Goal: Task Accomplishment & Management: Manage account settings

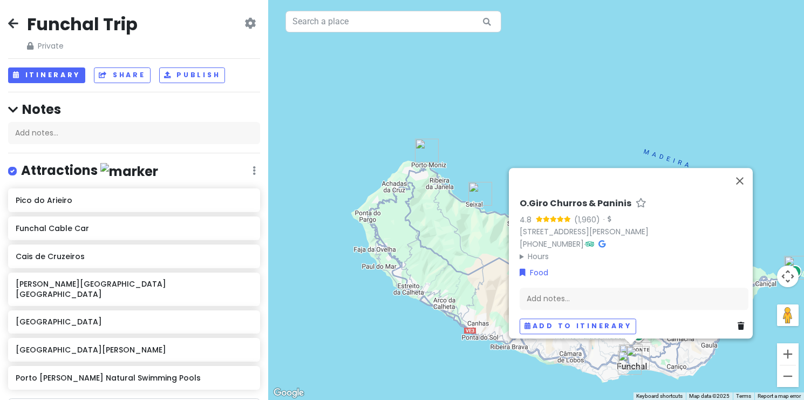
scroll to position [207, 0]
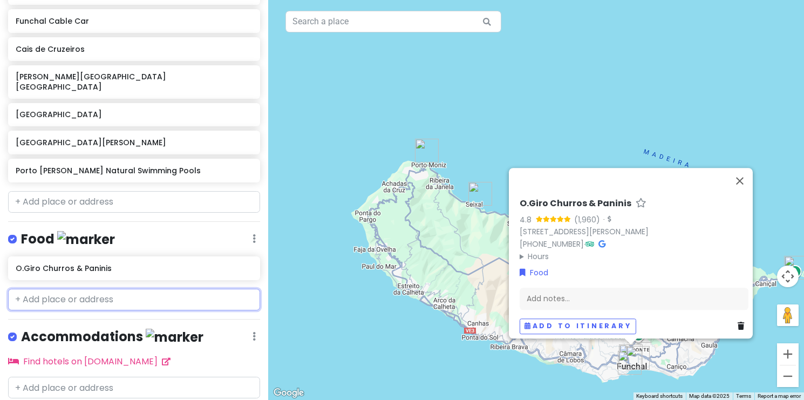
click at [105, 289] on input "text" at bounding box center [134, 300] width 252 height 22
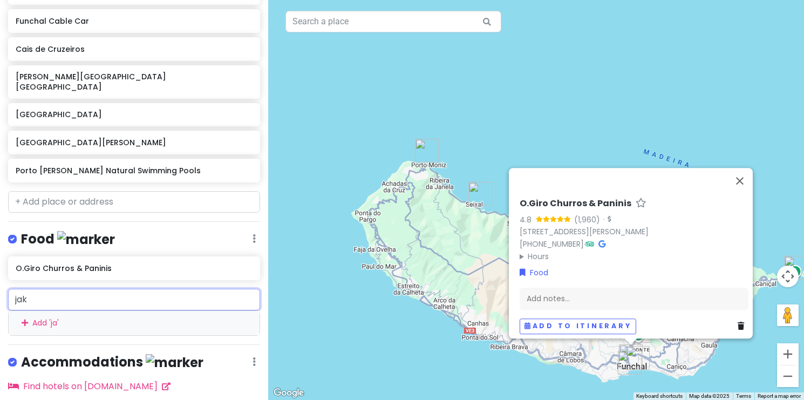
type input "[PERSON_NAME]"
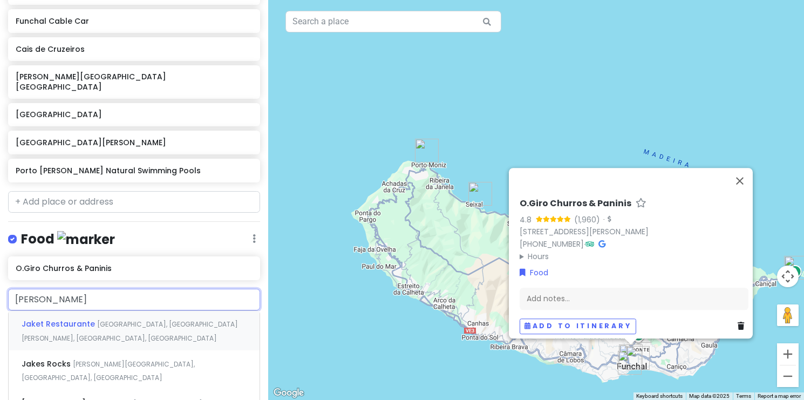
click at [118, 317] on div "Jaket Restaurante [GEOGRAPHIC_DATA], [GEOGRAPHIC_DATA][PERSON_NAME], [GEOGRAPHI…" at bounding box center [134, 331] width 251 height 40
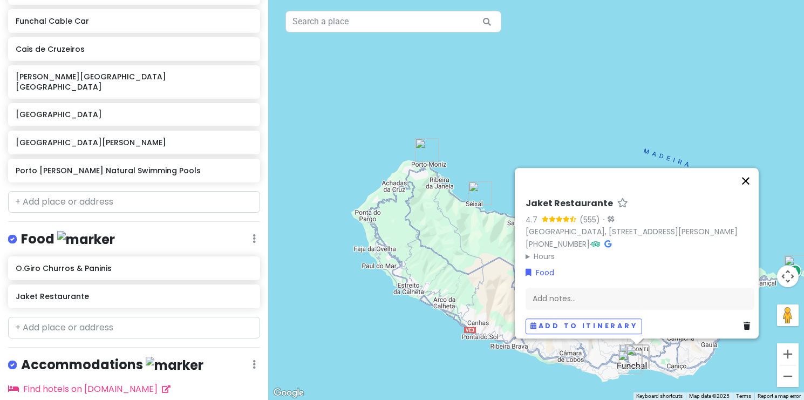
click at [749, 168] on button "Close" at bounding box center [745, 181] width 26 height 26
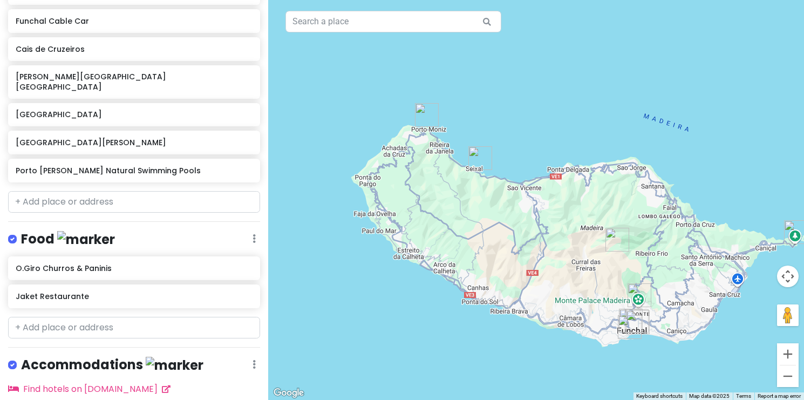
drag, startPoint x: 707, startPoint y: 311, endPoint x: 707, endPoint y: 190, distance: 120.3
click at [707, 190] on div at bounding box center [536, 200] width 536 height 400
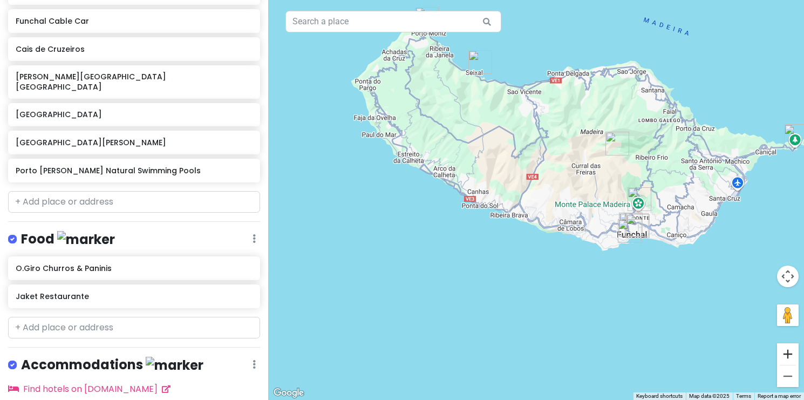
click at [792, 354] on button "Zoom in" at bounding box center [788, 354] width 22 height 22
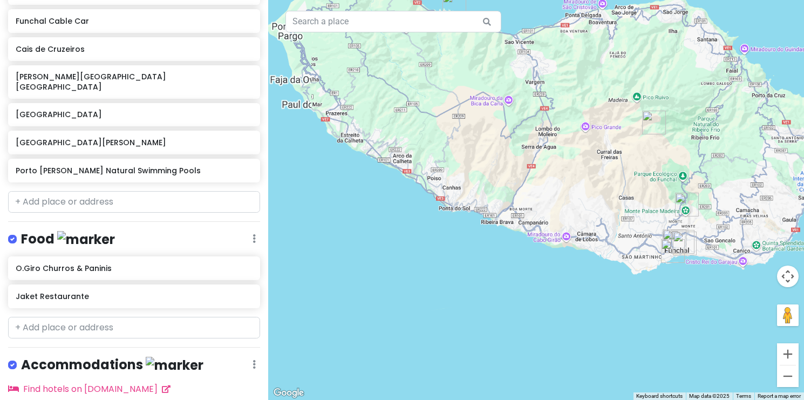
click at [792, 354] on button "Zoom in" at bounding box center [788, 354] width 22 height 22
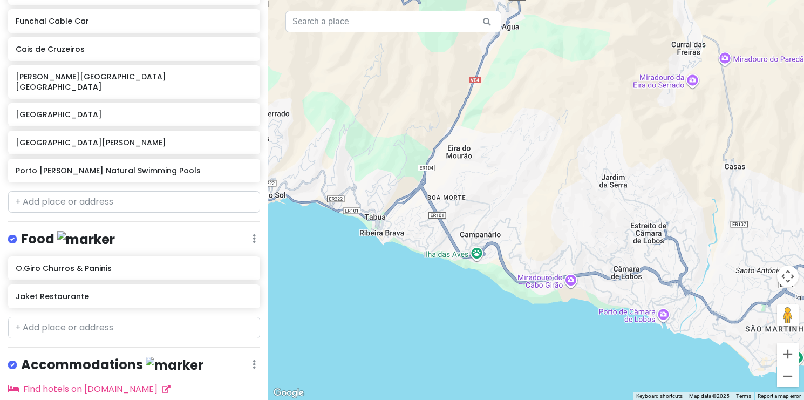
drag, startPoint x: 701, startPoint y: 327, endPoint x: 491, endPoint y: 244, distance: 225.8
click at [491, 244] on div at bounding box center [536, 200] width 536 height 400
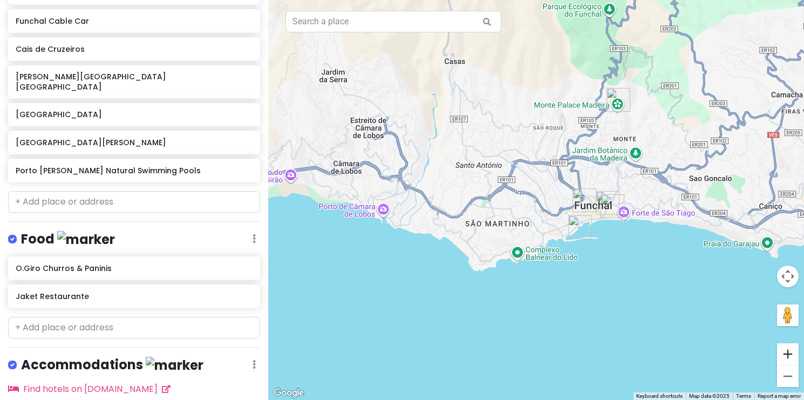
click at [791, 357] on button "Zoom in" at bounding box center [788, 354] width 22 height 22
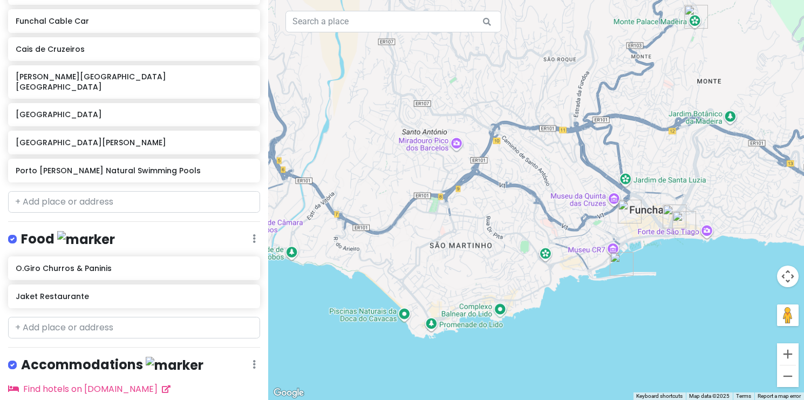
click at [791, 357] on button "Zoom in" at bounding box center [788, 354] width 22 height 22
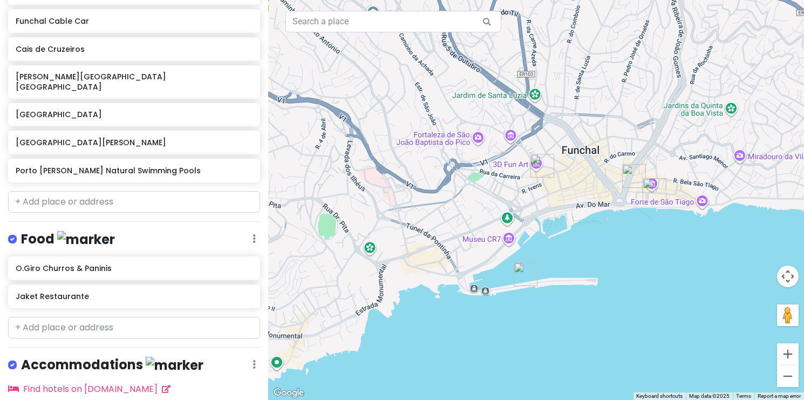
drag, startPoint x: 703, startPoint y: 313, endPoint x: 516, endPoint y: 243, distance: 199.3
click at [516, 243] on div at bounding box center [536, 200] width 536 height 400
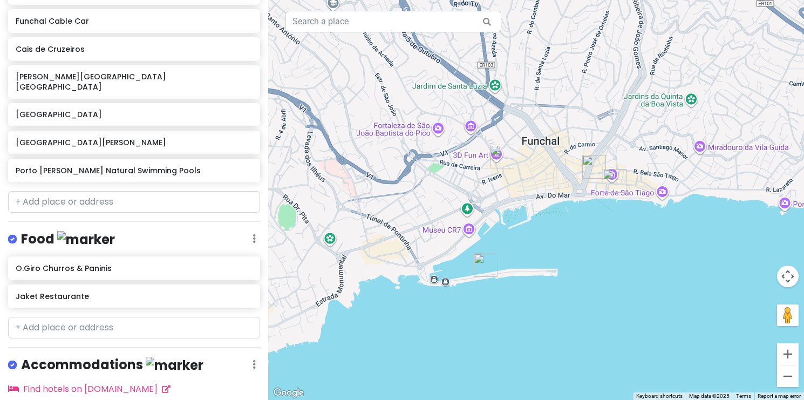
click at [594, 173] on img "Jaket Restaurante" at bounding box center [594, 167] width 24 height 24
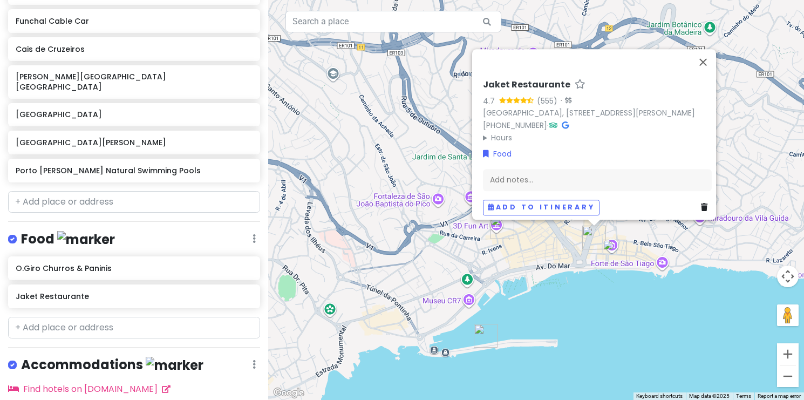
click at [543, 79] on h6 "Jaket Restaurante" at bounding box center [526, 84] width 87 height 11
click at [638, 148] on div "Food" at bounding box center [597, 154] width 229 height 12
click at [553, 121] on icon at bounding box center [552, 125] width 9 height 8
click at [531, 174] on div "Add notes..." at bounding box center [597, 179] width 229 height 23
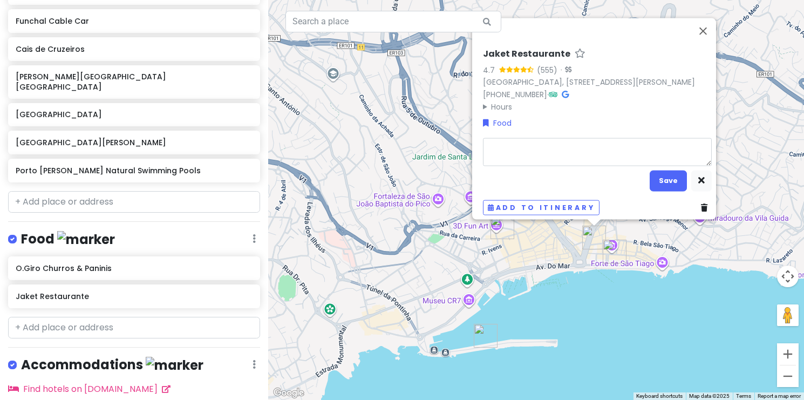
type textarea "x"
type textarea "l"
type textarea "x"
type textarea "lu"
type textarea "x"
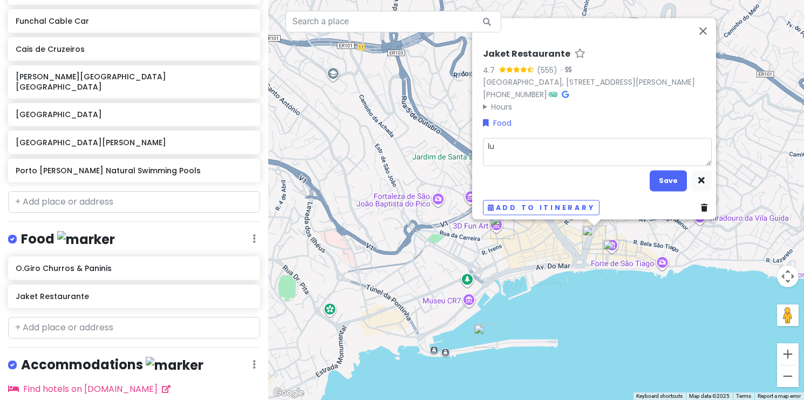
type textarea "lun"
type textarea "x"
type textarea "lunc"
type textarea "x"
type textarea "lunch"
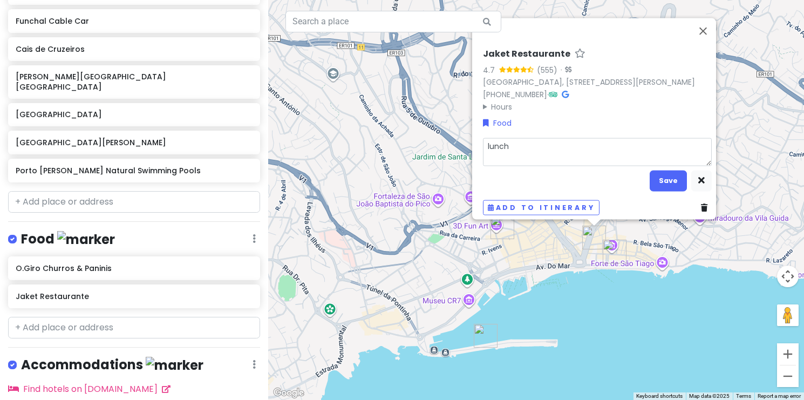
type textarea "x"
type textarea "lunch"
type textarea "x"
type textarea "lunch s"
type textarea "x"
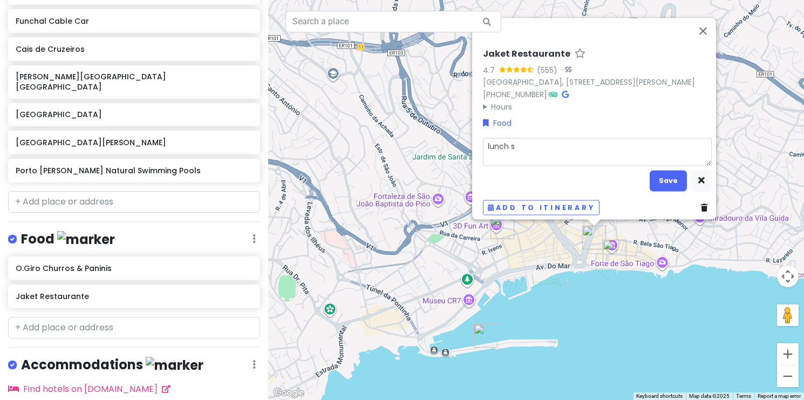
type textarea "lunch sp"
type textarea "x"
type textarea "lunch spe"
type textarea "x"
type textarea "lunch spec"
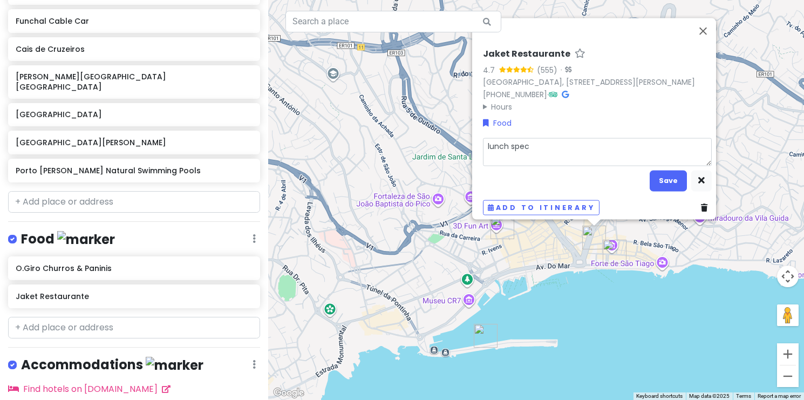
type textarea "x"
type textarea "lunch speci"
type textarea "x"
type textarea "lunch specia"
type textarea "x"
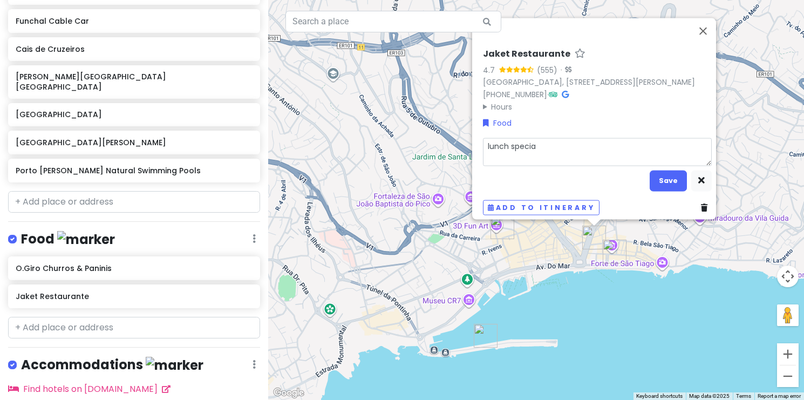
type textarea "lunch special"
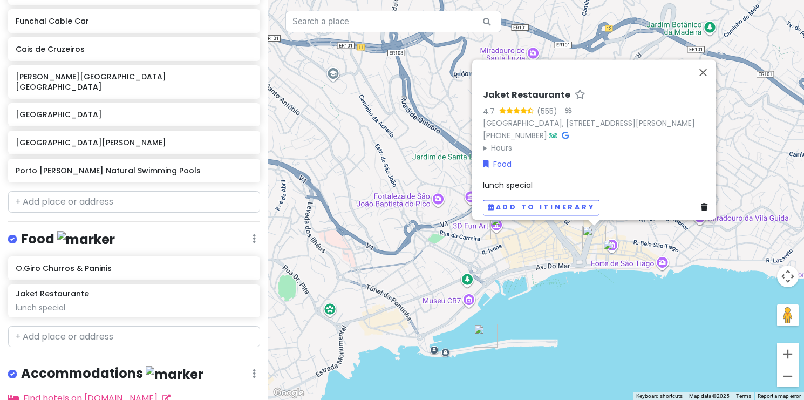
click at [762, 161] on div "Jaket Restaurante 4.7 (555) · [GEOGRAPHIC_DATA], [STREET_ADDRESS][PERSON_NAME] …" at bounding box center [536, 200] width 536 height 400
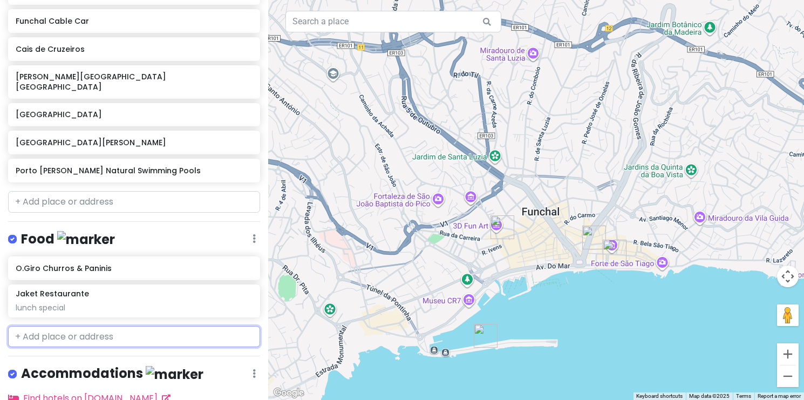
click at [63, 326] on input "text" at bounding box center [134, 337] width 252 height 22
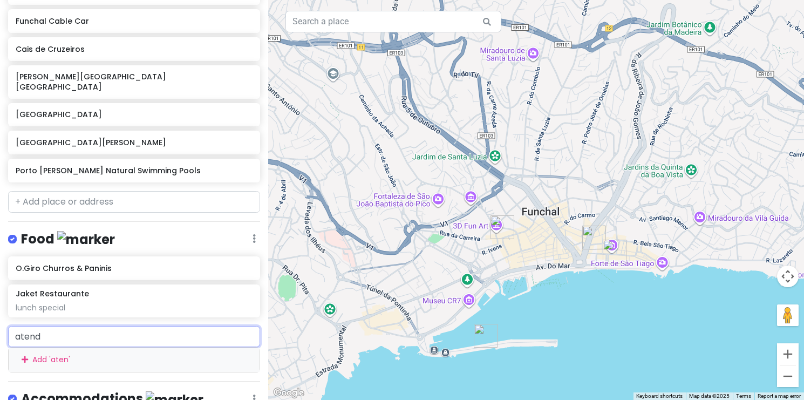
type input "atendi"
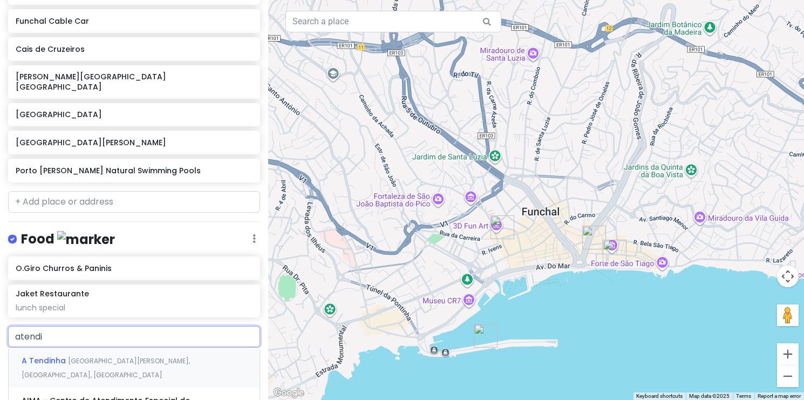
click at [76, 356] on span "[GEOGRAPHIC_DATA][PERSON_NAME], [GEOGRAPHIC_DATA], [GEOGRAPHIC_DATA]" at bounding box center [106, 367] width 168 height 23
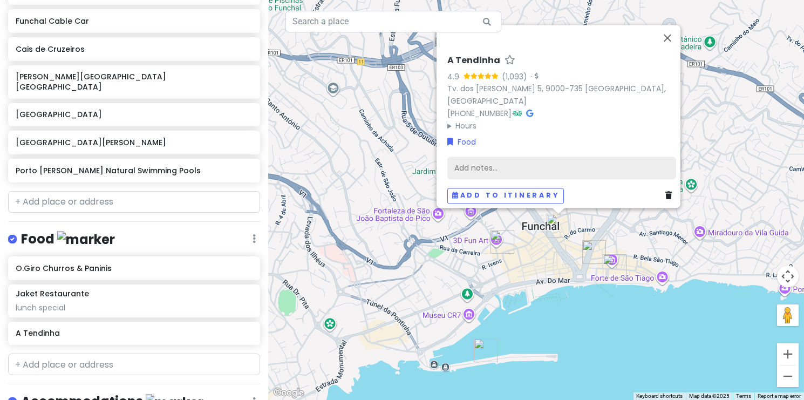
click at [522, 156] on div "Add notes..." at bounding box center [561, 167] width 229 height 23
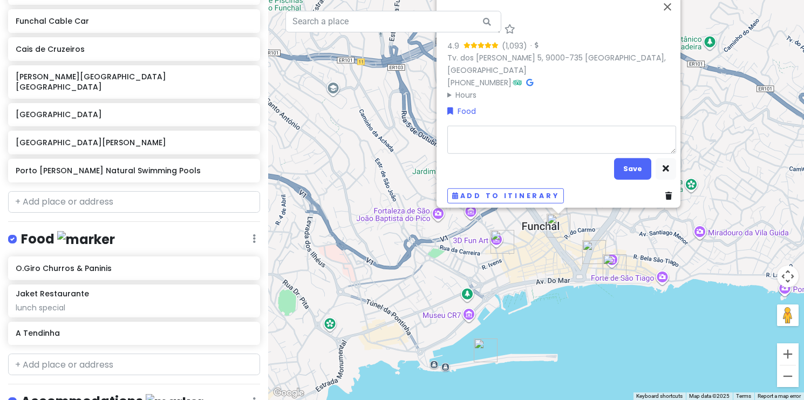
type textarea "x"
type textarea "s"
type textarea "x"
type textarea "so"
type textarea "x"
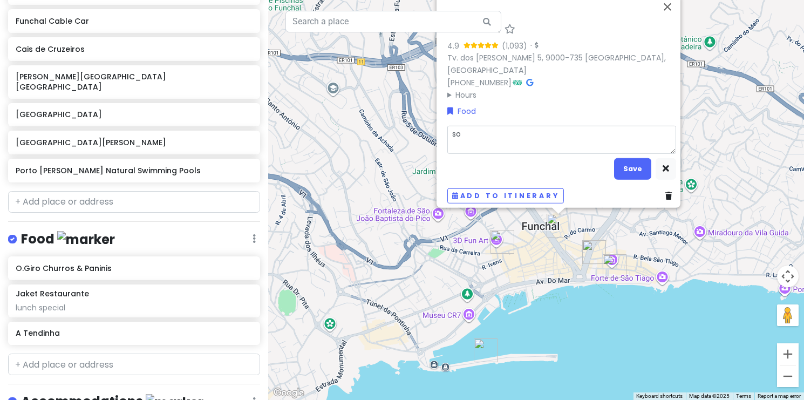
type textarea "sou"
type textarea "x"
type textarea "soup"
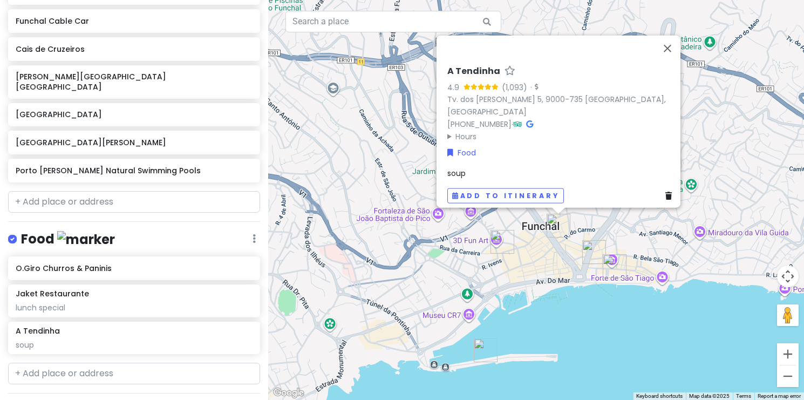
click at [501, 167] on div "soup" at bounding box center [561, 173] width 229 height 12
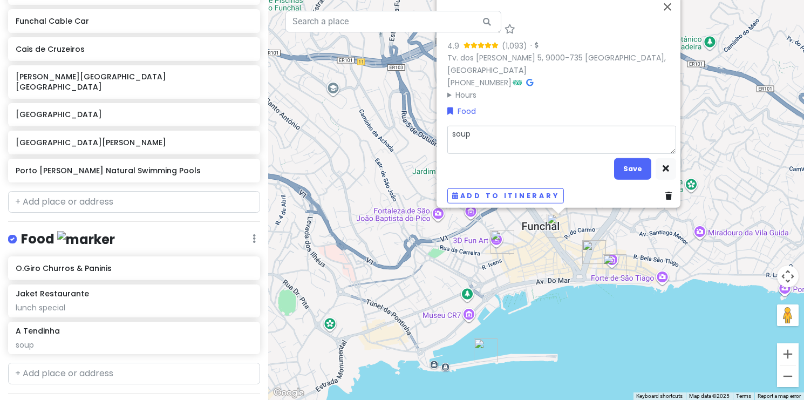
click at [489, 133] on textarea "soup" at bounding box center [561, 140] width 229 height 28
type textarea "x"
type textarea "soup"
type textarea "x"
type textarea "soup a"
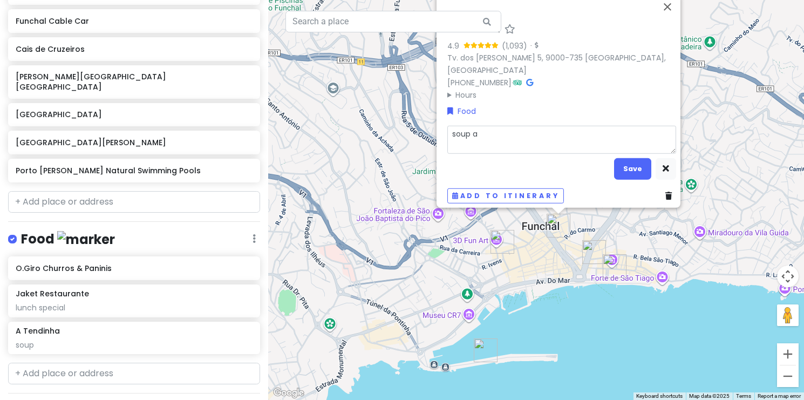
type textarea "x"
type textarea "soup an"
type textarea "x"
type textarea "soup and"
type textarea "x"
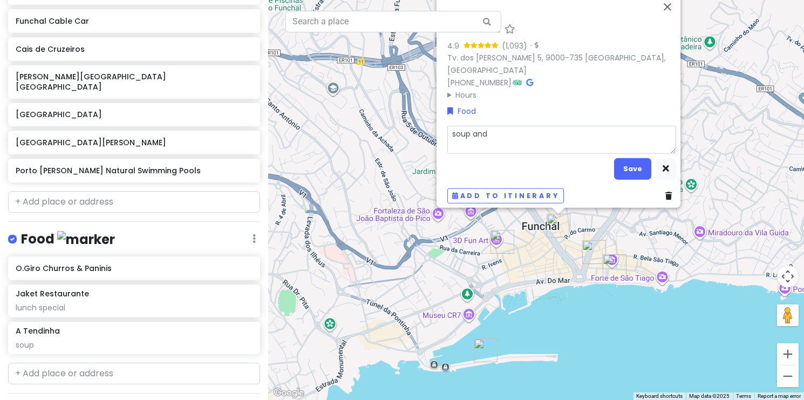
type textarea "soup and"
type textarea "x"
type textarea "soup and g"
type textarea "x"
type textarea "soup and ga"
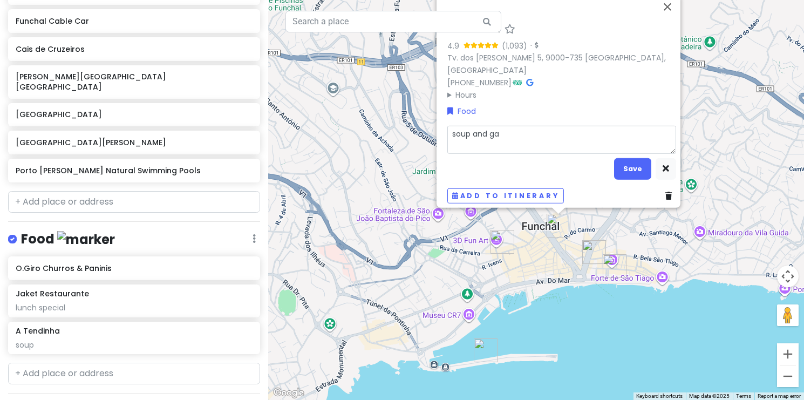
type textarea "x"
type textarea "soup and gar"
type textarea "x"
type textarea "soup and garl"
type textarea "x"
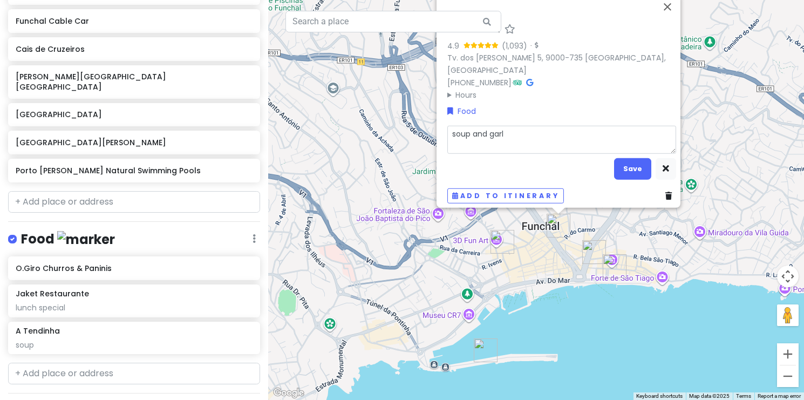
type textarea "soup and garli"
type textarea "x"
type textarea "soup and garlic"
type textarea "x"
type textarea "soup and garlic"
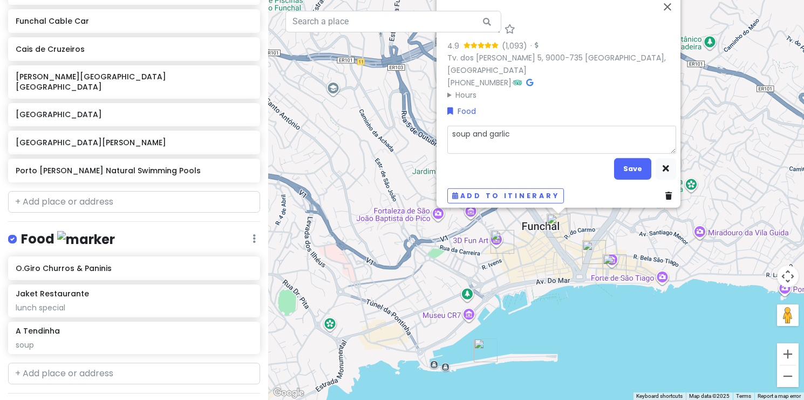
type textarea "x"
type textarea "soup and garlic b"
type textarea "x"
type textarea "soup and garlic br"
type textarea "x"
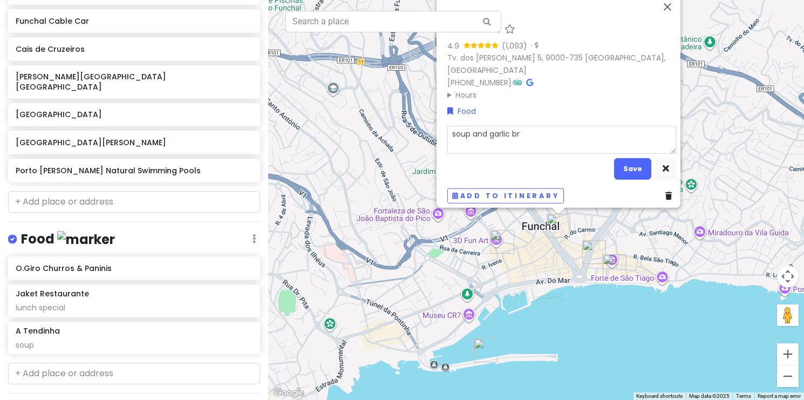
type textarea "soup and garlic bre"
type textarea "x"
type textarea "soup and garlic brea"
type textarea "x"
type textarea "soup and garlic bread"
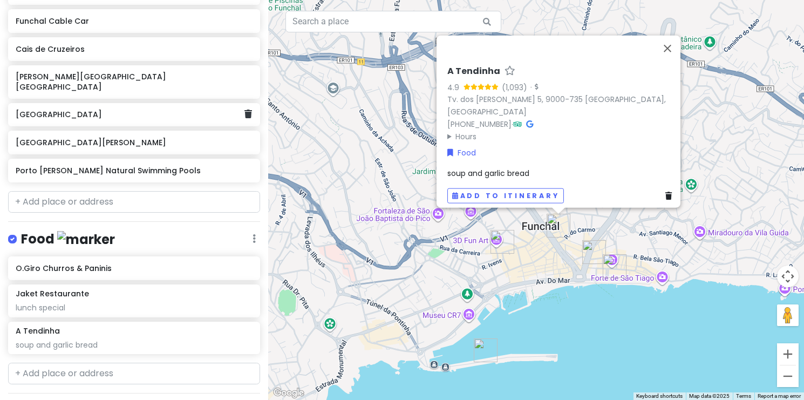
scroll to position [242, 0]
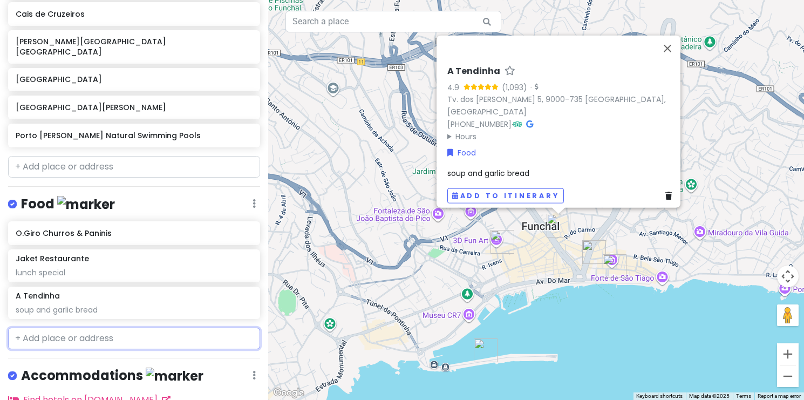
click at [54, 327] on input "text" at bounding box center [134, 338] width 252 height 22
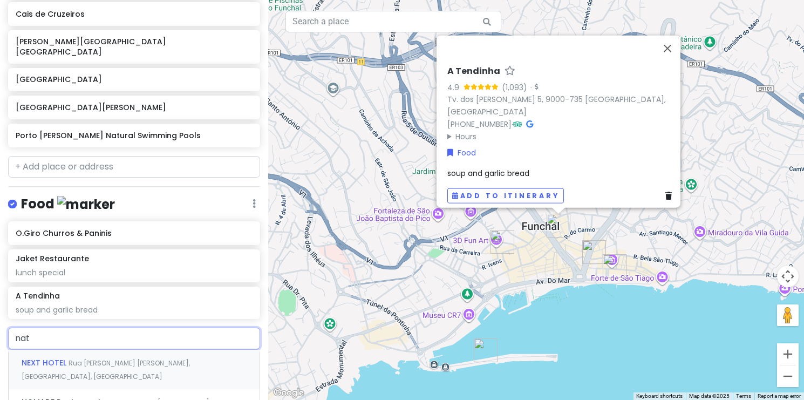
type input "nata"
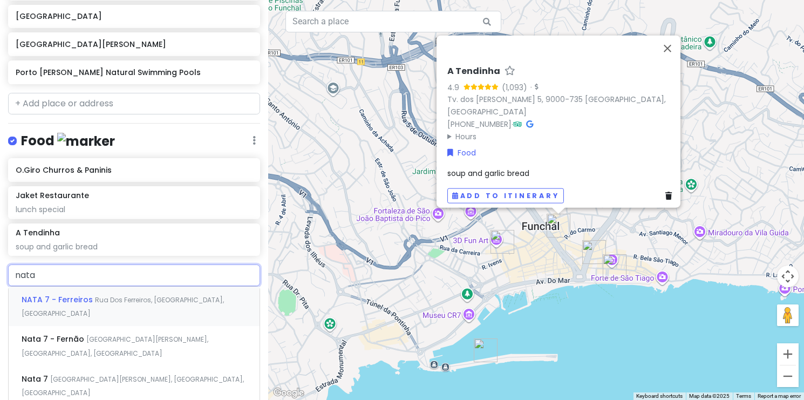
scroll to position [306, 0]
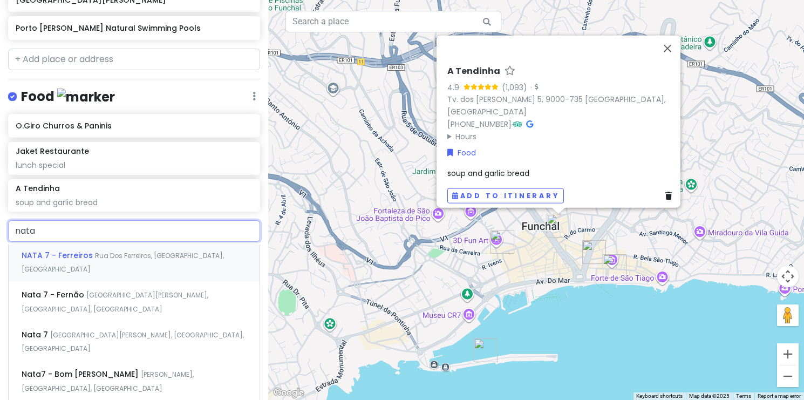
click at [116, 251] on span "Rua Dos Ferreiros, [GEOGRAPHIC_DATA], [GEOGRAPHIC_DATA]" at bounding box center [123, 262] width 202 height 23
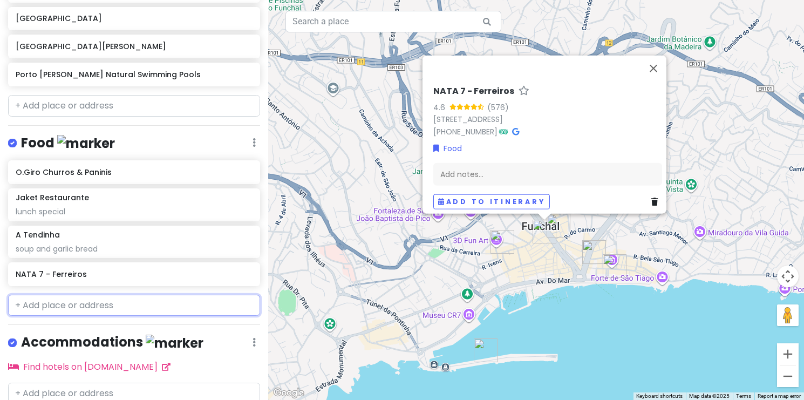
click at [77, 294] on input "text" at bounding box center [134, 305] width 252 height 22
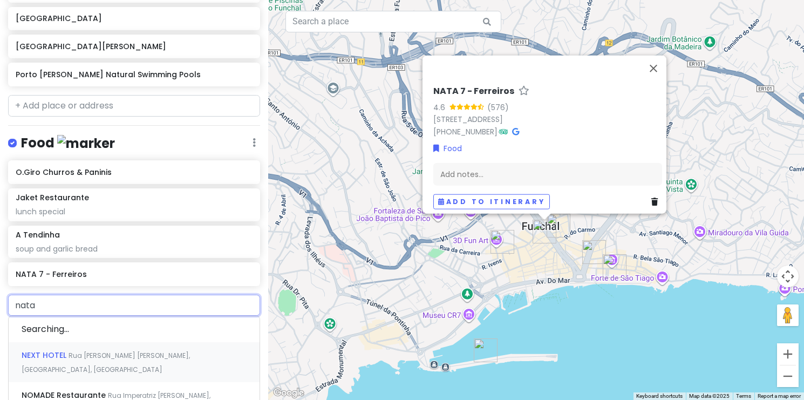
type input "nata7"
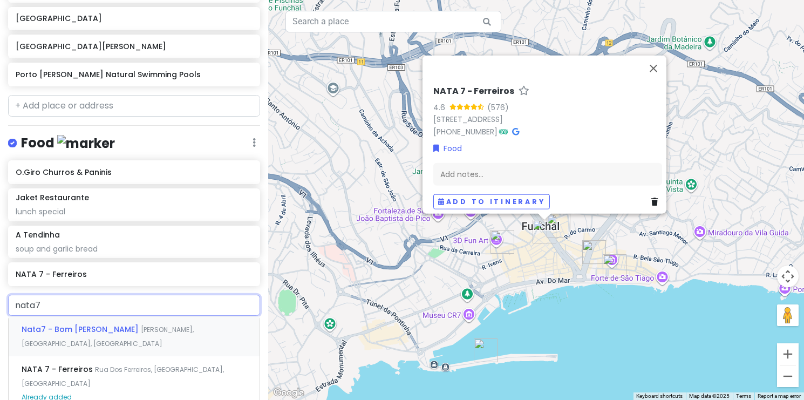
click at [114, 325] on span "[PERSON_NAME], [GEOGRAPHIC_DATA], [GEOGRAPHIC_DATA]" at bounding box center [108, 336] width 172 height 23
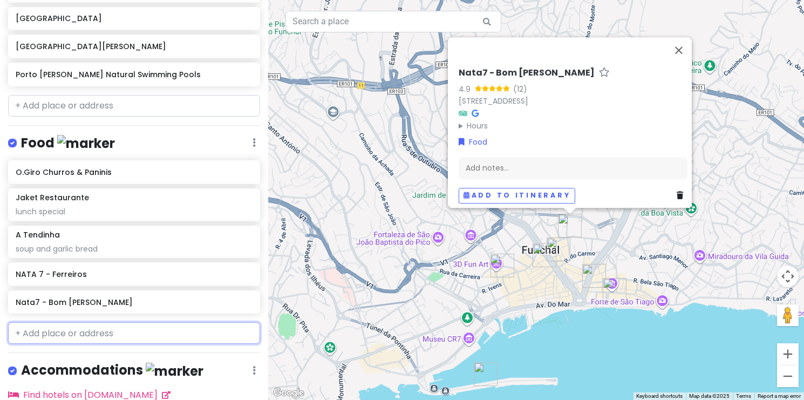
click at [103, 322] on input "text" at bounding box center [134, 333] width 252 height 22
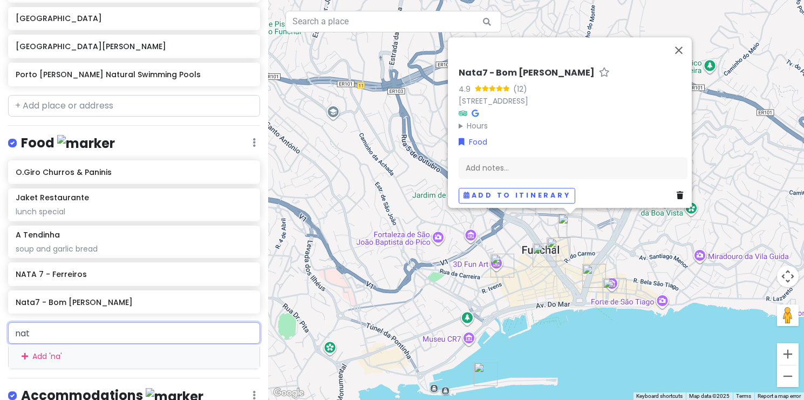
type input "nata"
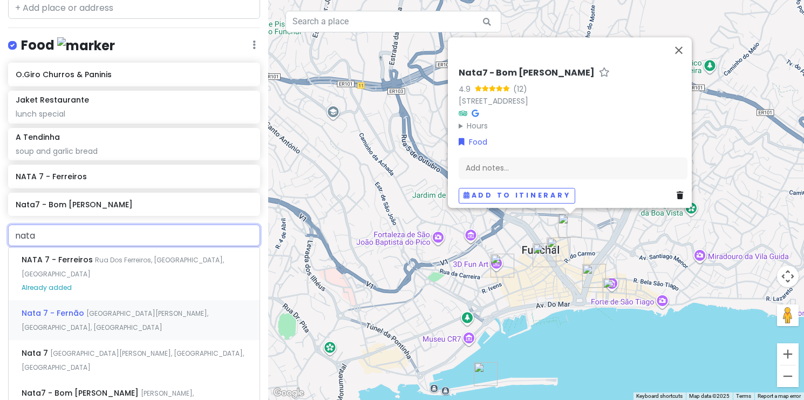
scroll to position [405, 0]
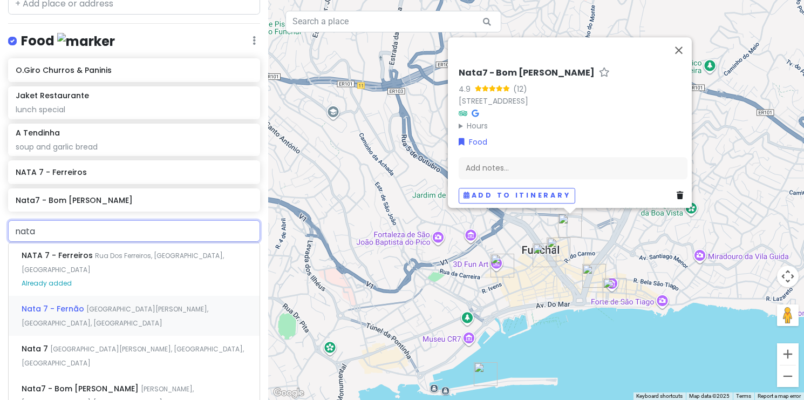
click at [110, 296] on div "Nata 7 - Fernão [STREET_ADDRESS][PERSON_NAME]" at bounding box center [134, 316] width 251 height 40
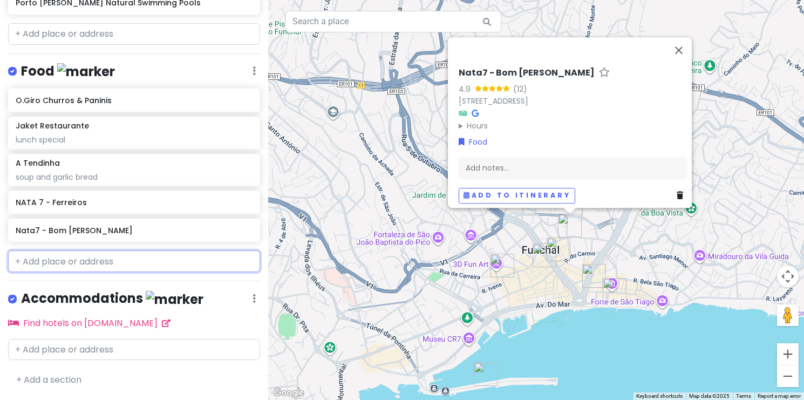
scroll to position [359, 0]
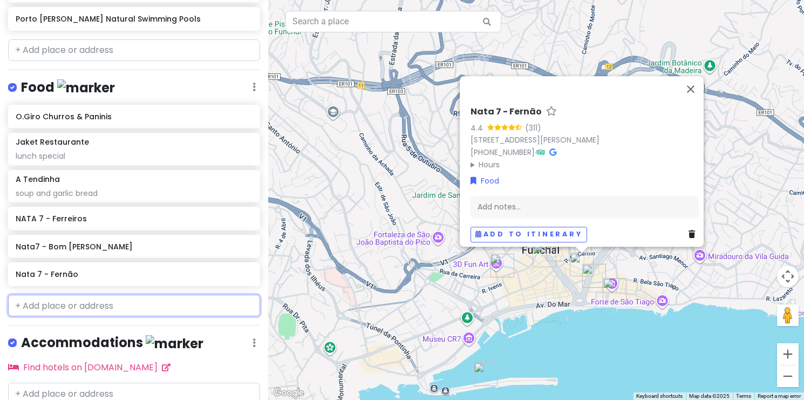
click at [106, 294] on input "text" at bounding box center [134, 305] width 252 height 22
type input "b"
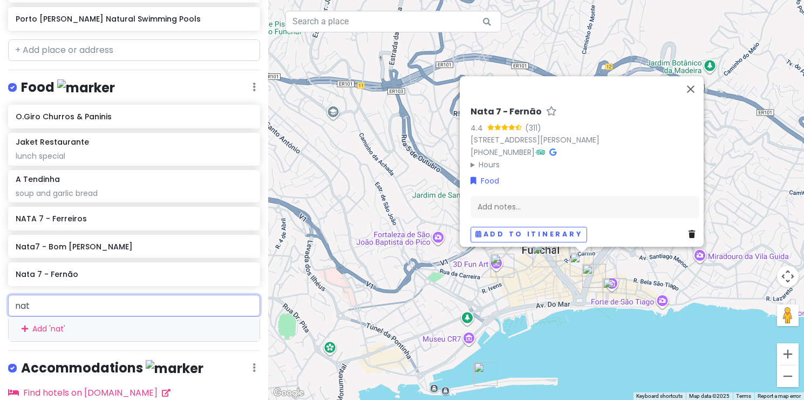
type input "nata"
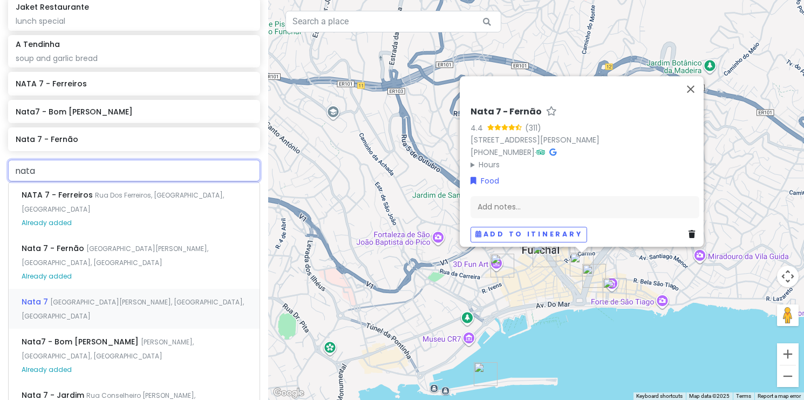
scroll to position [496, 0]
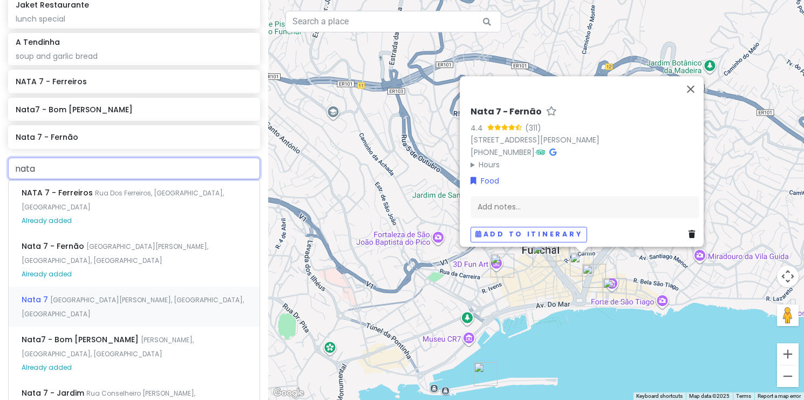
click at [113, 295] on span "[GEOGRAPHIC_DATA][PERSON_NAME], [GEOGRAPHIC_DATA], [GEOGRAPHIC_DATA]" at bounding box center [133, 306] width 222 height 23
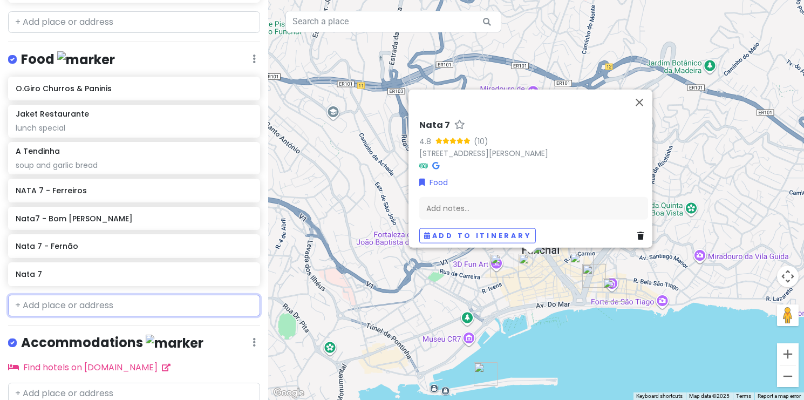
click at [72, 294] on input "text" at bounding box center [134, 305] width 252 height 22
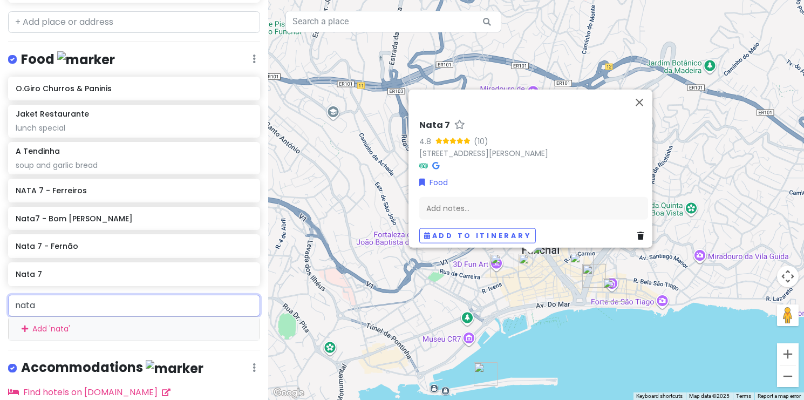
type input "nata7"
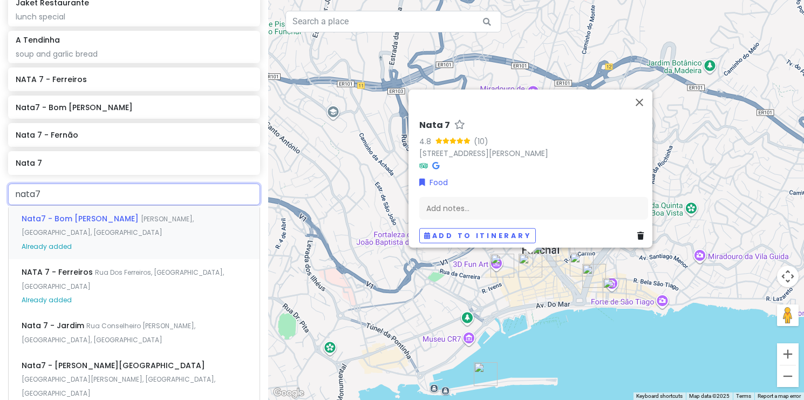
scroll to position [498, 0]
click at [82, 319] on span "Nata 7 - Jardim" at bounding box center [54, 324] width 65 height 11
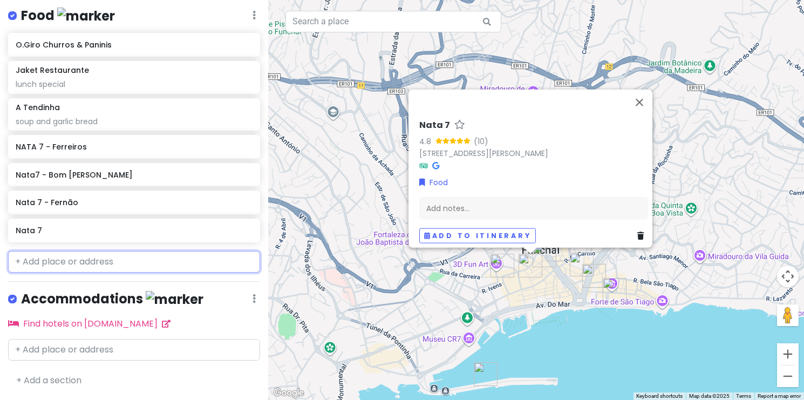
scroll to position [414, 0]
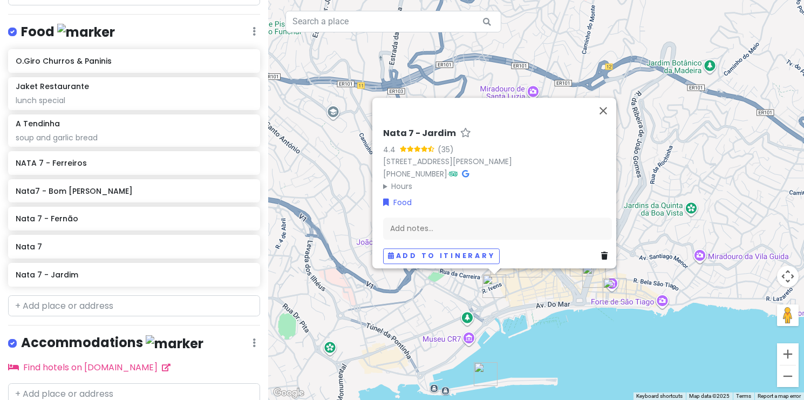
click at [601, 252] on icon at bounding box center [604, 256] width 6 height 8
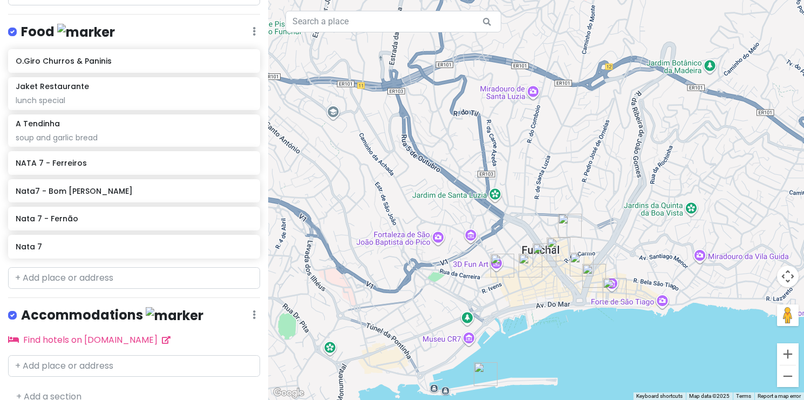
click at [501, 265] on img "O.Giro Churros & Paninis" at bounding box center [502, 265] width 24 height 24
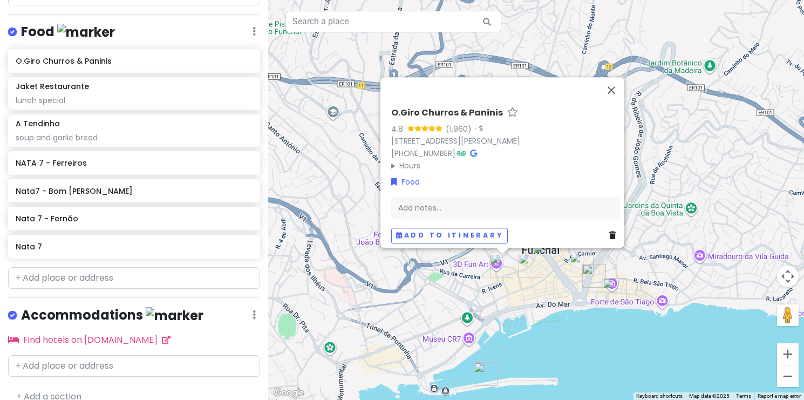
click at [610, 231] on icon at bounding box center [612, 235] width 6 height 8
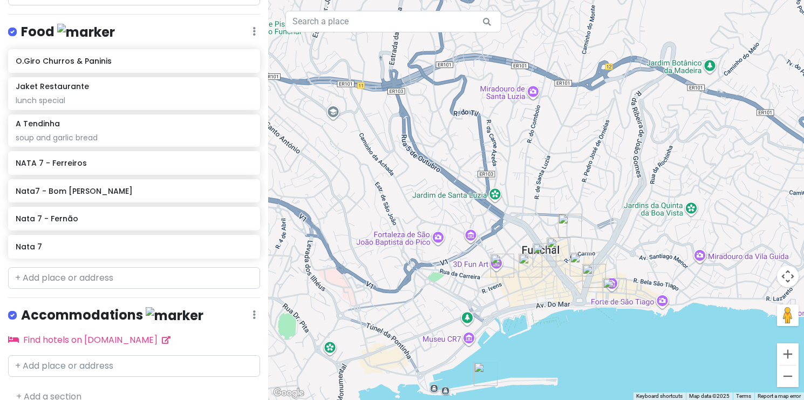
scroll to position [387, 0]
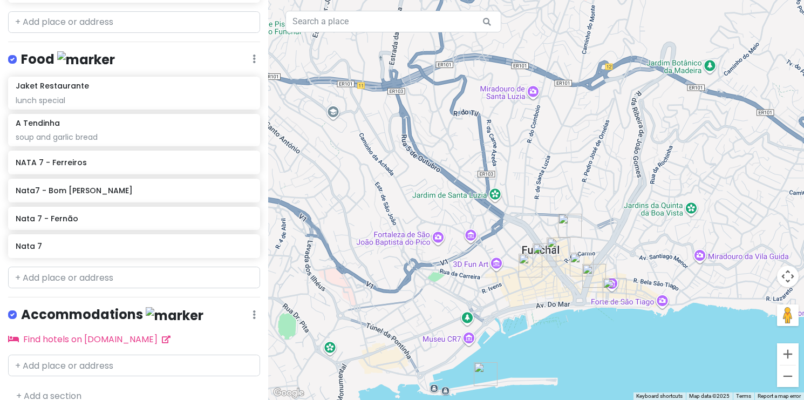
click at [568, 227] on img "Nata7 - Bom Jesus" at bounding box center [570, 226] width 24 height 24
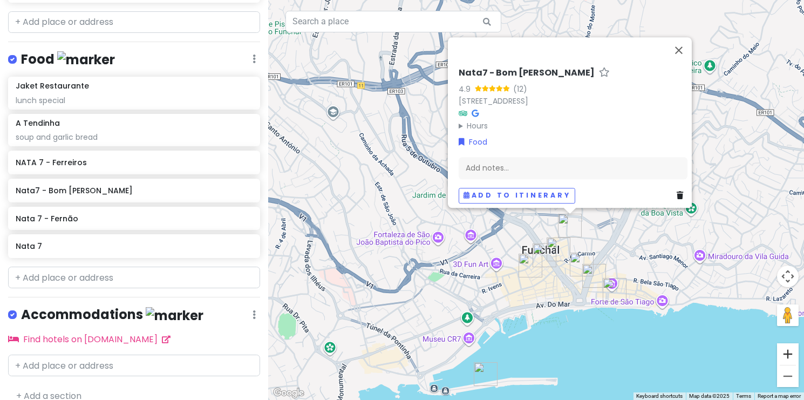
click at [789, 355] on button "Zoom in" at bounding box center [788, 354] width 22 height 22
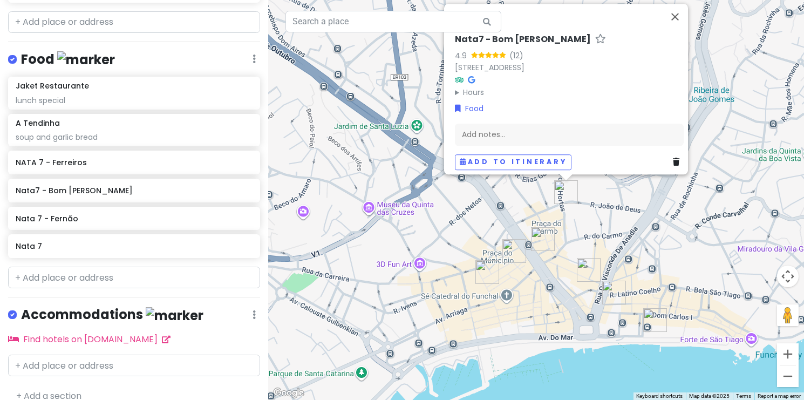
drag, startPoint x: 669, startPoint y: 327, endPoint x: 630, endPoint y: 256, distance: 80.8
click at [630, 256] on div "Nata7 - Bom [PERSON_NAME] 4.9 (12) [STREET_ADDRESS][PERSON_NAME] Hours [DATE] 7…" at bounding box center [536, 200] width 536 height 400
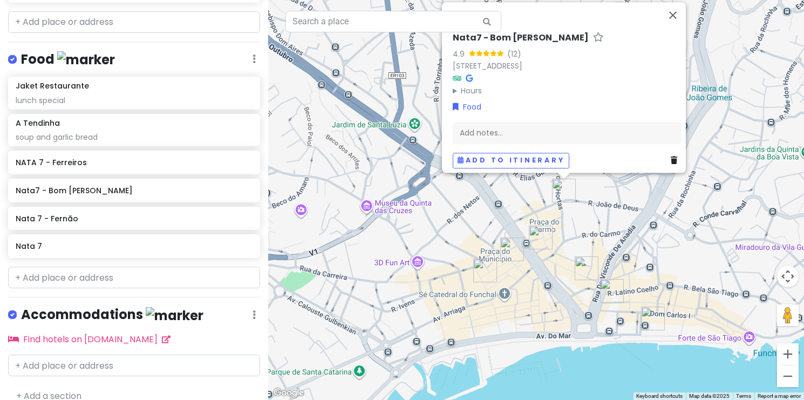
click at [609, 288] on img "Jaket Restaurante" at bounding box center [612, 291] width 24 height 24
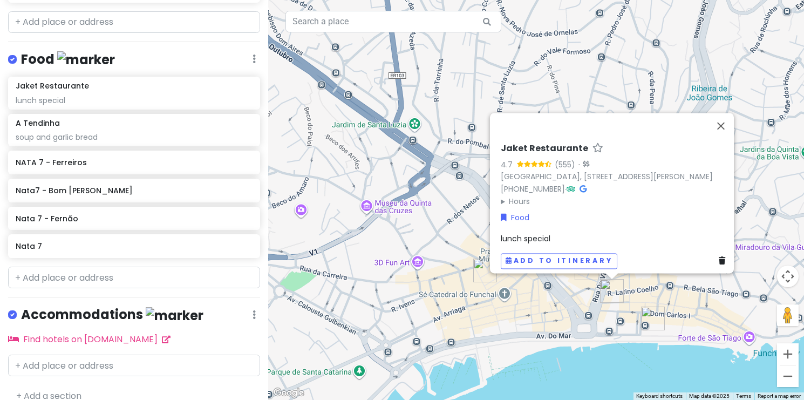
click at [584, 300] on div "Jaket Restaurante 4.7 (555) · [GEOGRAPHIC_DATA], [STREET_ADDRESS][PERSON_NAME] …" at bounding box center [536, 200] width 536 height 400
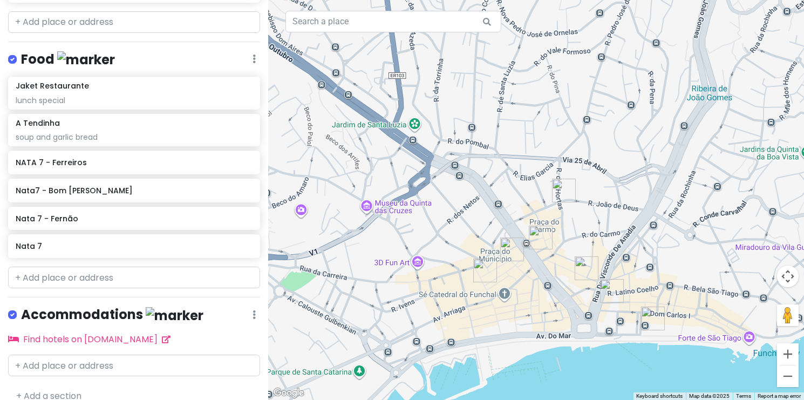
click at [586, 272] on img "Nata 7 - Fernão" at bounding box center [586, 268] width 24 height 24
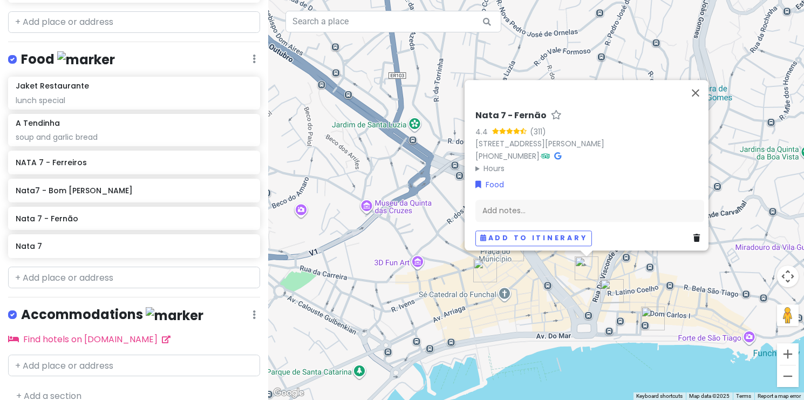
click at [580, 297] on div "Nata 7 - Fernão 4.4 (311) [STREET_ADDRESS][PERSON_NAME] [PHONE_NUMBER] · Hours …" at bounding box center [536, 200] width 536 height 400
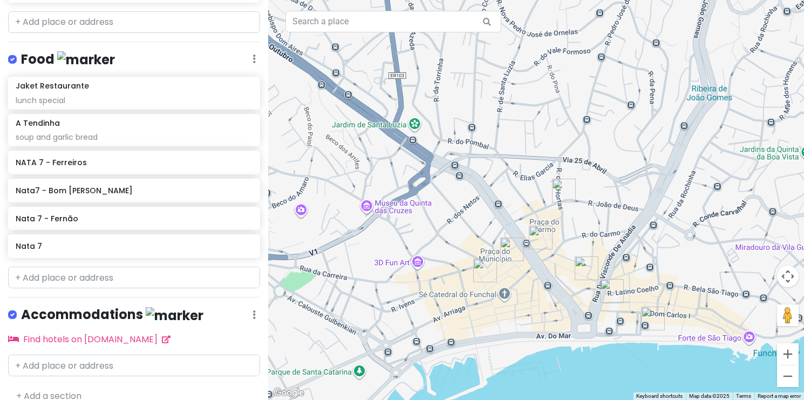
click at [541, 239] on img "A Tendinha" at bounding box center [541, 237] width 24 height 24
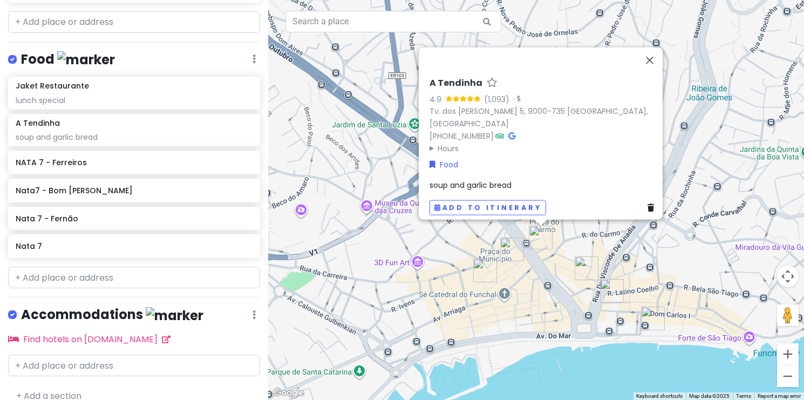
click at [509, 248] on img "NATA 7 - Ferreiros" at bounding box center [512, 249] width 24 height 24
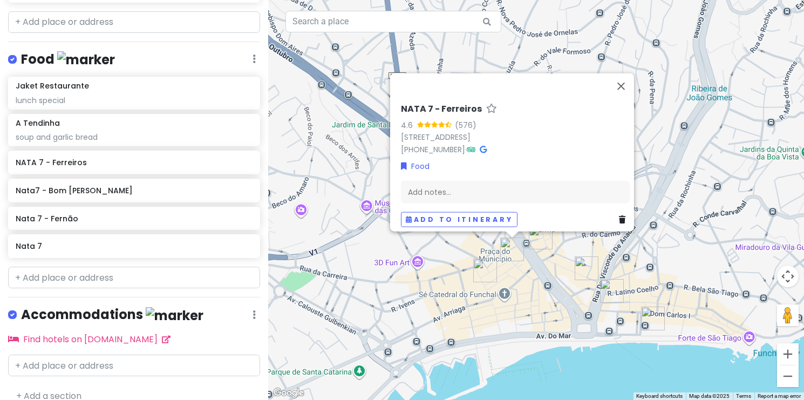
click at [481, 269] on img "Nata 7" at bounding box center [485, 270] width 24 height 24
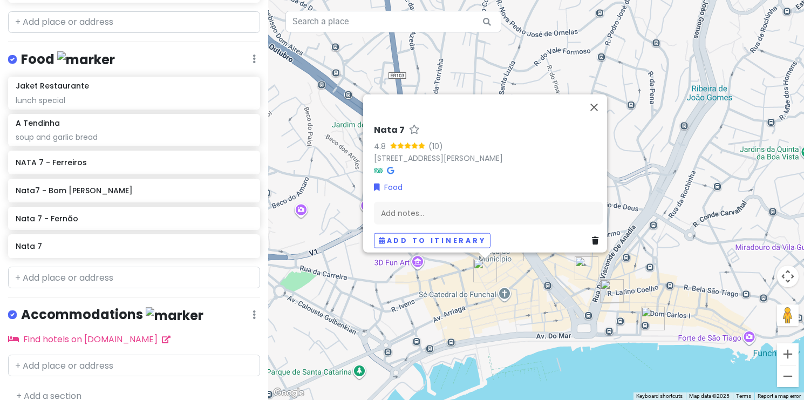
click at [517, 292] on div "Nata 7 4.8 (10) [STREET_ADDRESS][PERSON_NAME] Food Add notes... Add to itinerary" at bounding box center [536, 200] width 536 height 400
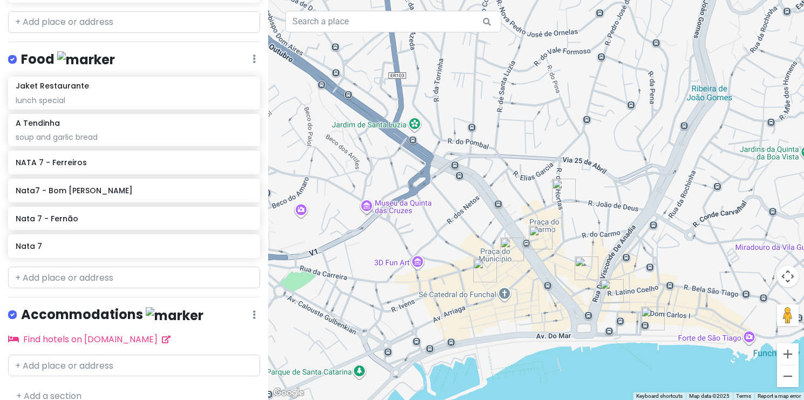
click at [562, 193] on img "Nata7 - Bom Jesus" at bounding box center [564, 191] width 24 height 24
